Goal: Navigation & Orientation: Go to known website

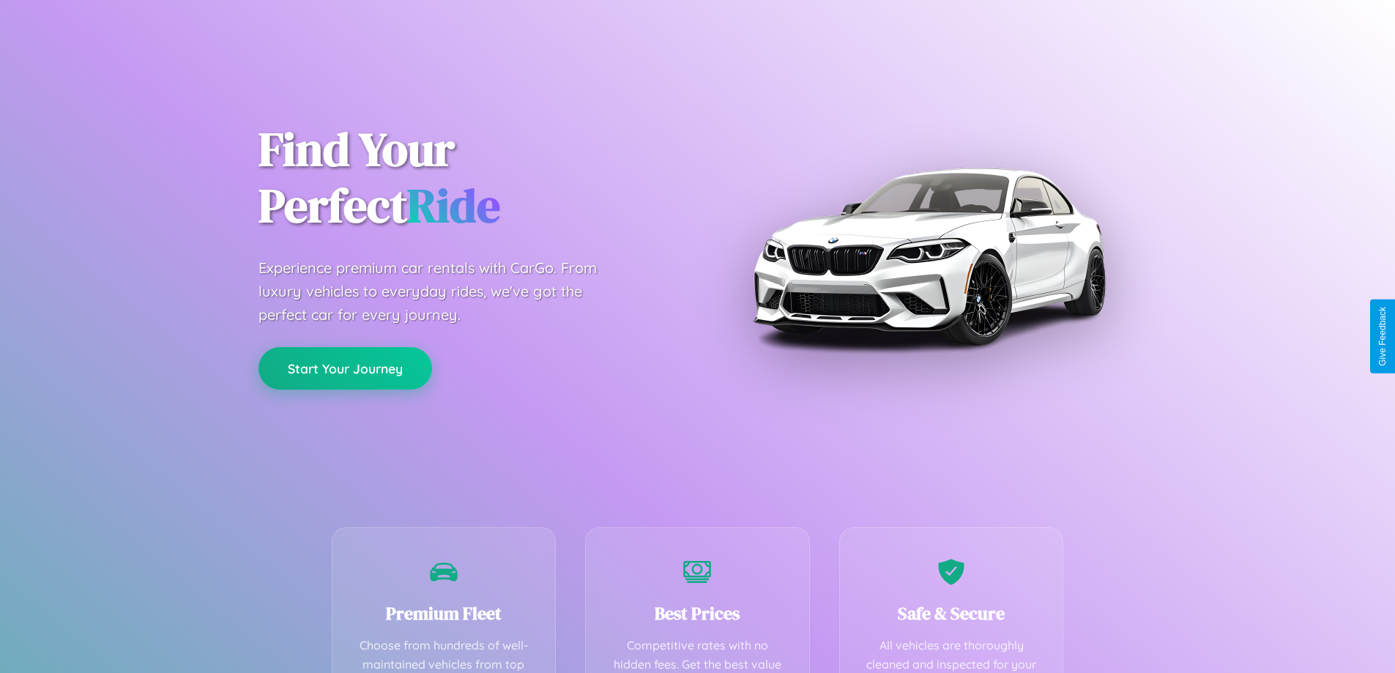
click at [345, 368] on button "Start Your Journey" at bounding box center [345, 368] width 174 height 42
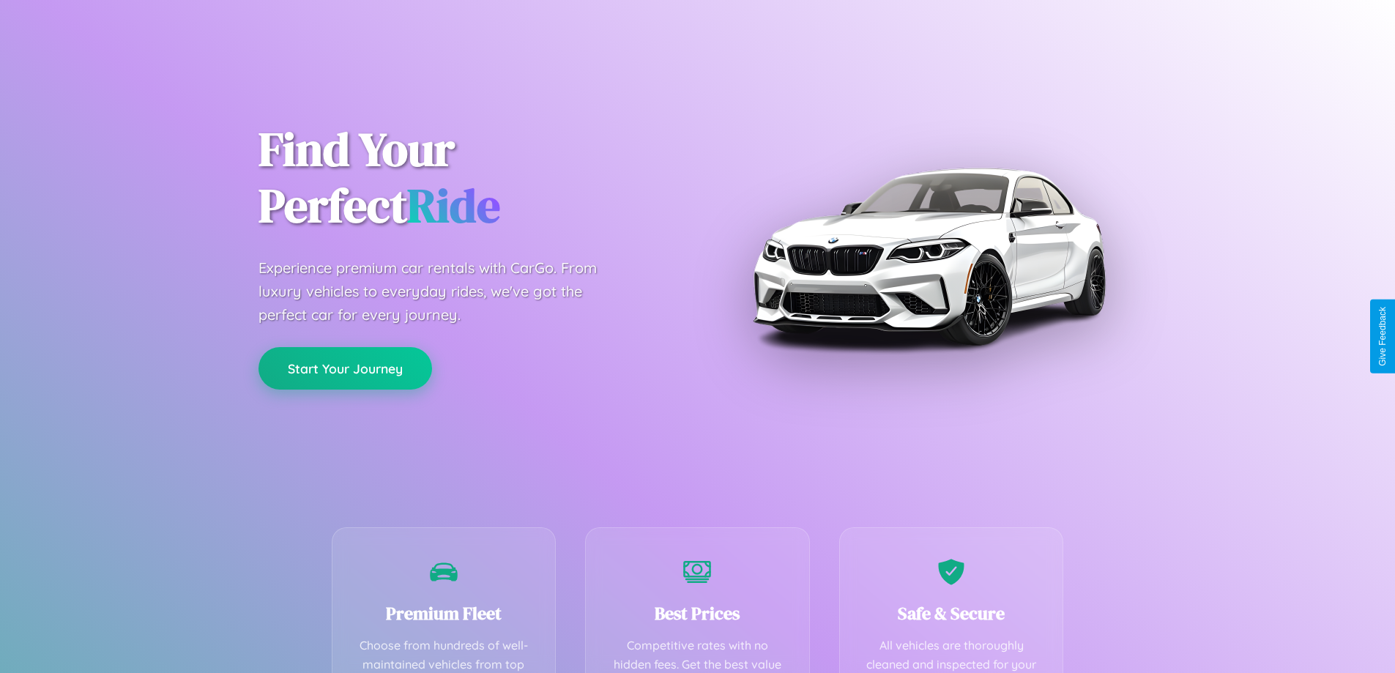
click at [345, 368] on button "Start Your Journey" at bounding box center [345, 368] width 174 height 42
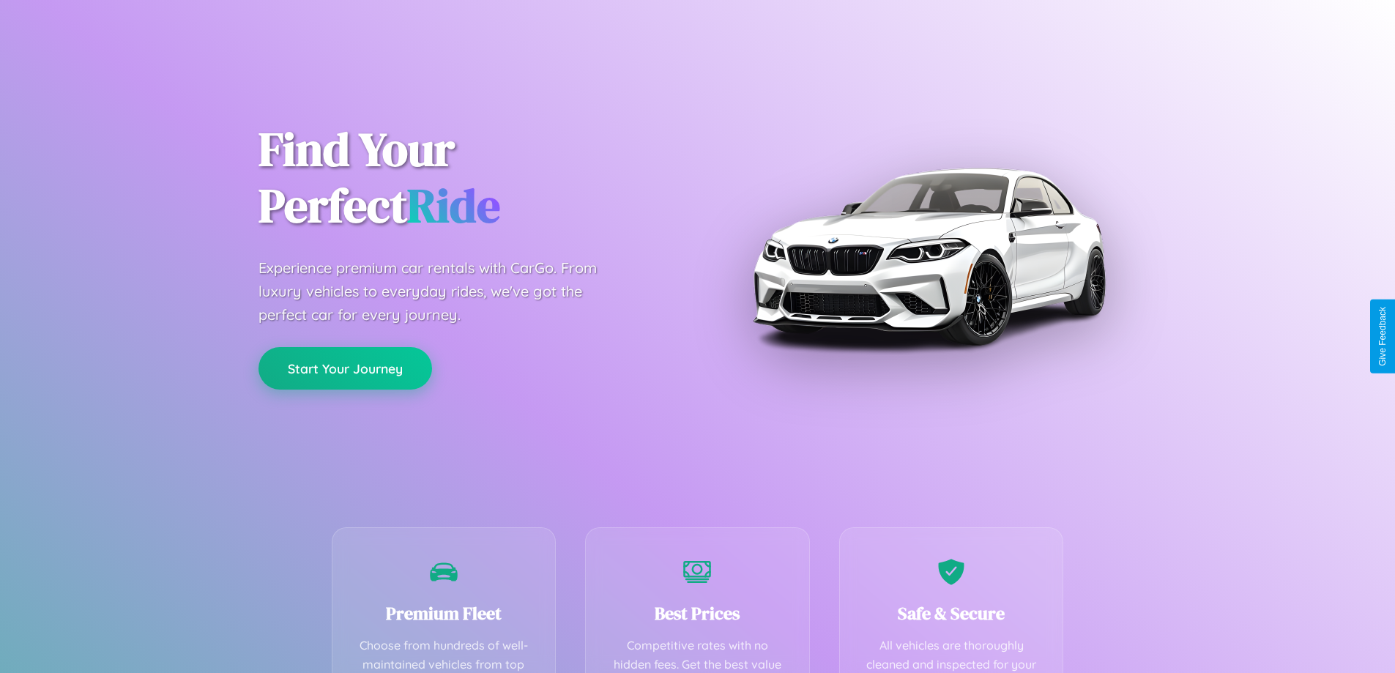
click at [345, 368] on button "Start Your Journey" at bounding box center [345, 368] width 174 height 42
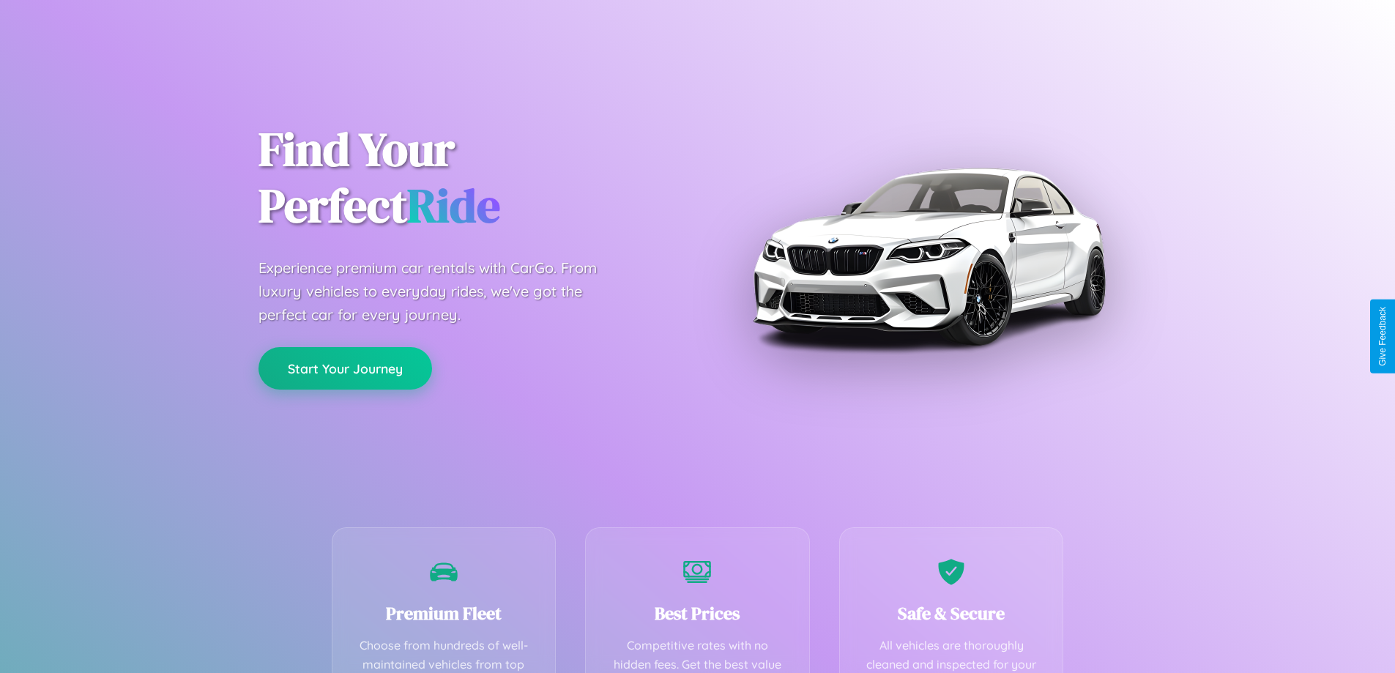
click at [345, 368] on button "Start Your Journey" at bounding box center [345, 368] width 174 height 42
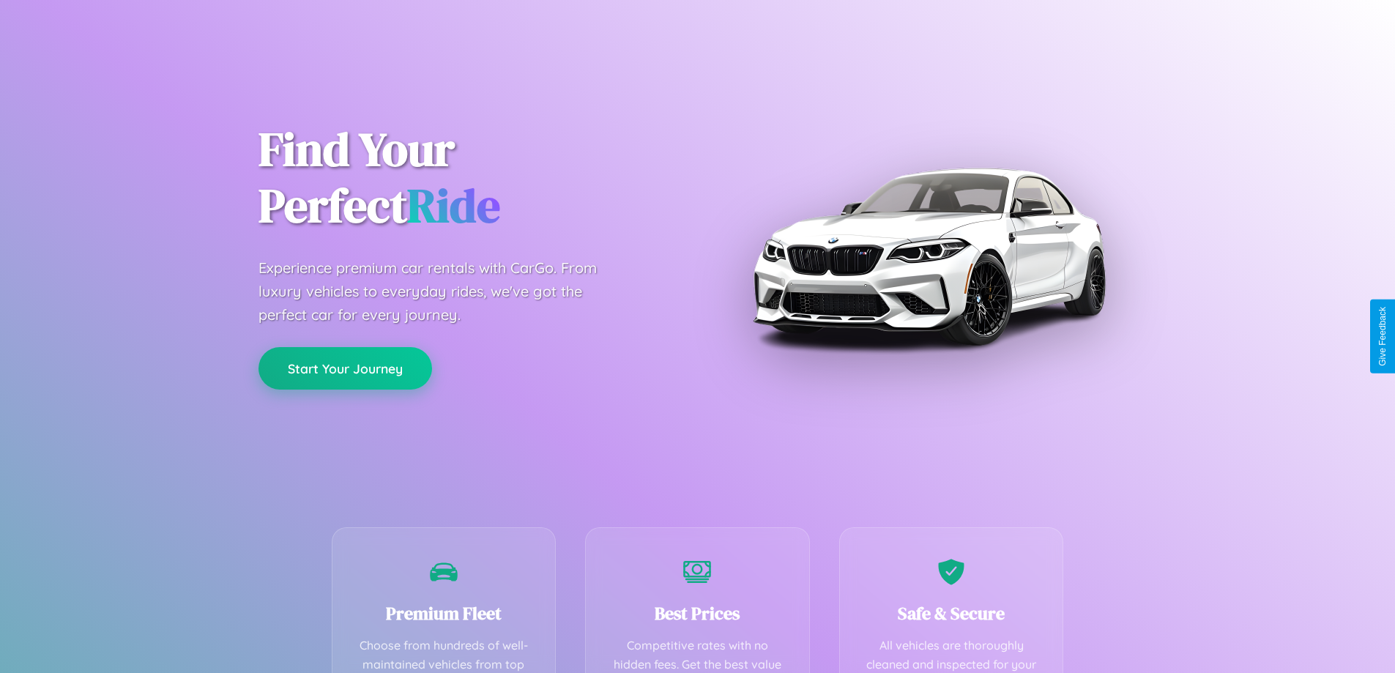
click at [345, 368] on button "Start Your Journey" at bounding box center [345, 368] width 174 height 42
